Goal: Task Accomplishment & Management: Manage account settings

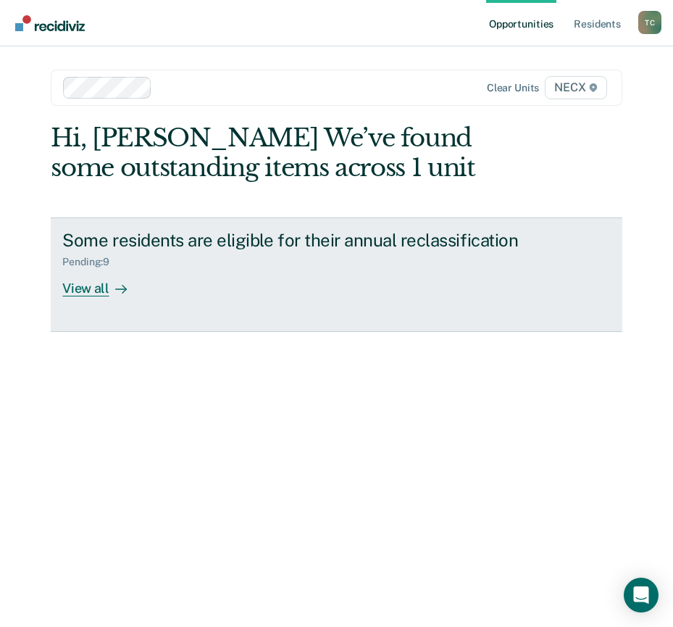
click at [91, 286] on div "View all" at bounding box center [102, 282] width 81 height 28
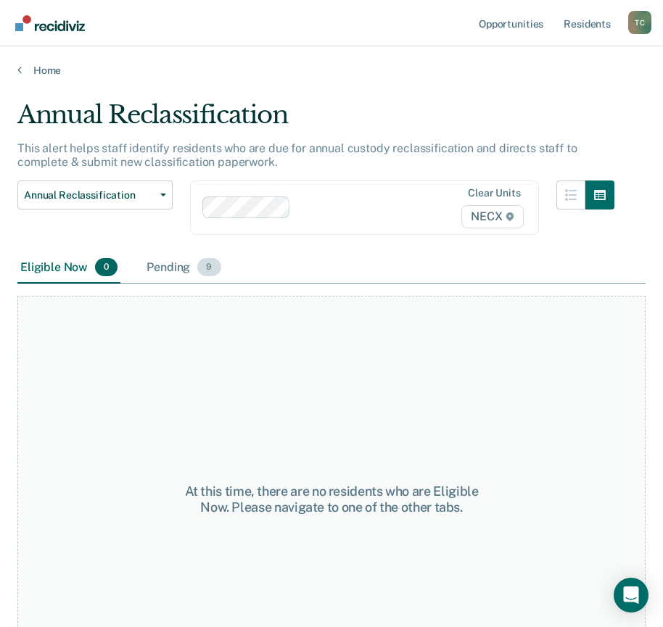
click at [164, 273] on div "Pending 9" at bounding box center [184, 268] width 80 height 32
